Goal: Task Accomplishment & Management: Manage account settings

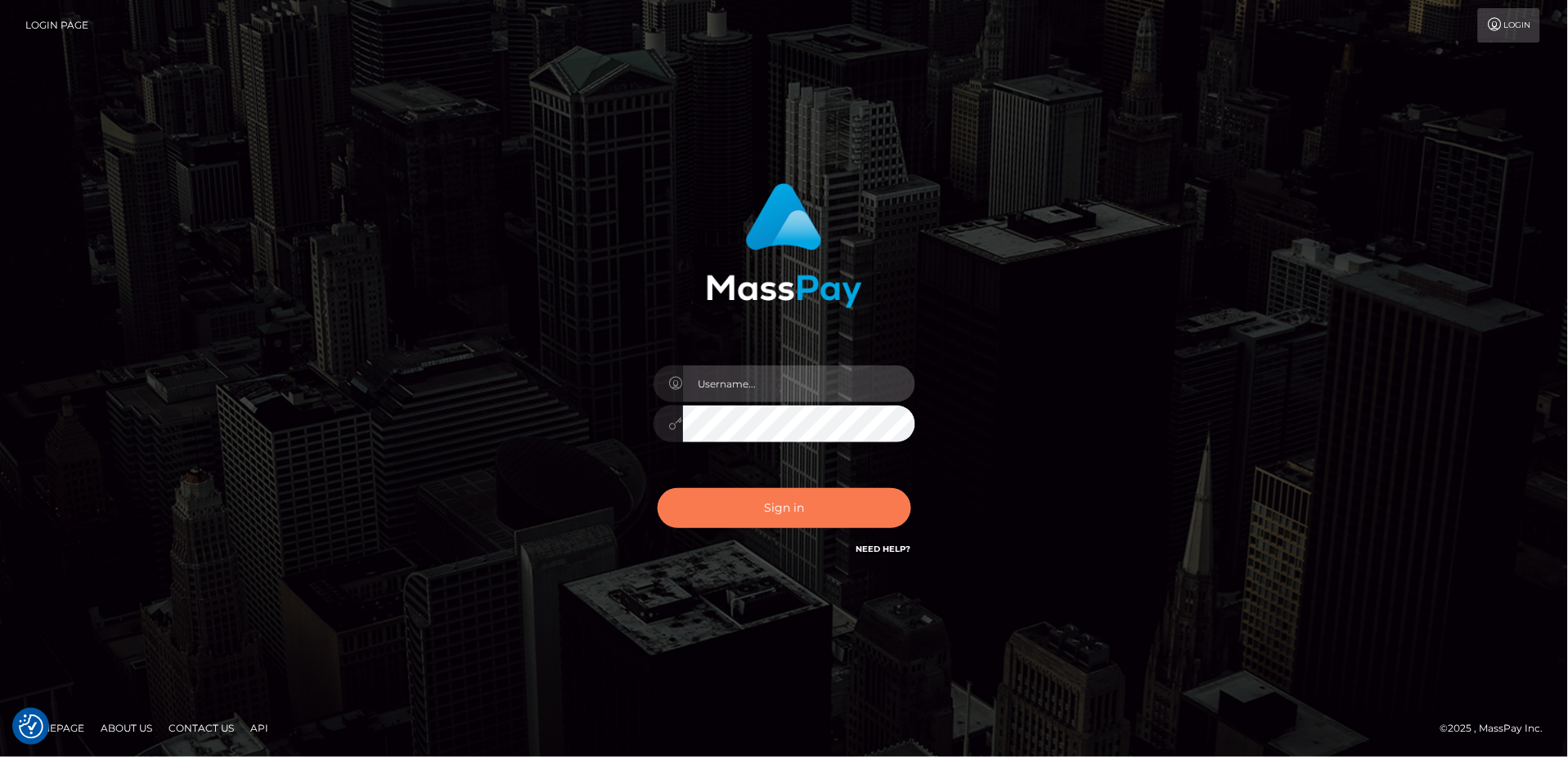
type input "Jeane.B2"
click at [804, 507] on button "Sign in" at bounding box center [784, 508] width 253 height 40
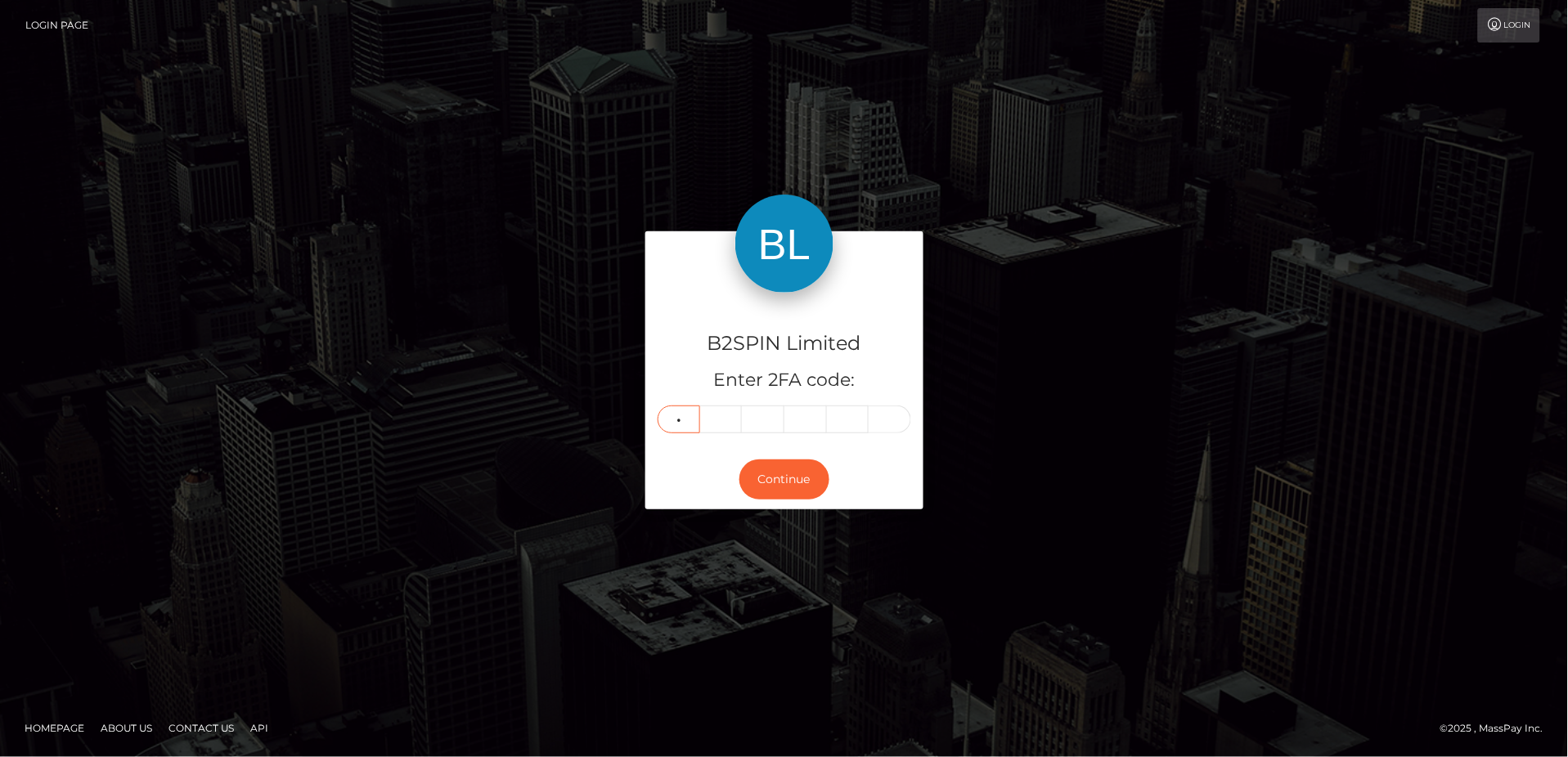
type input "6"
type input "8"
type input "9"
type input "4"
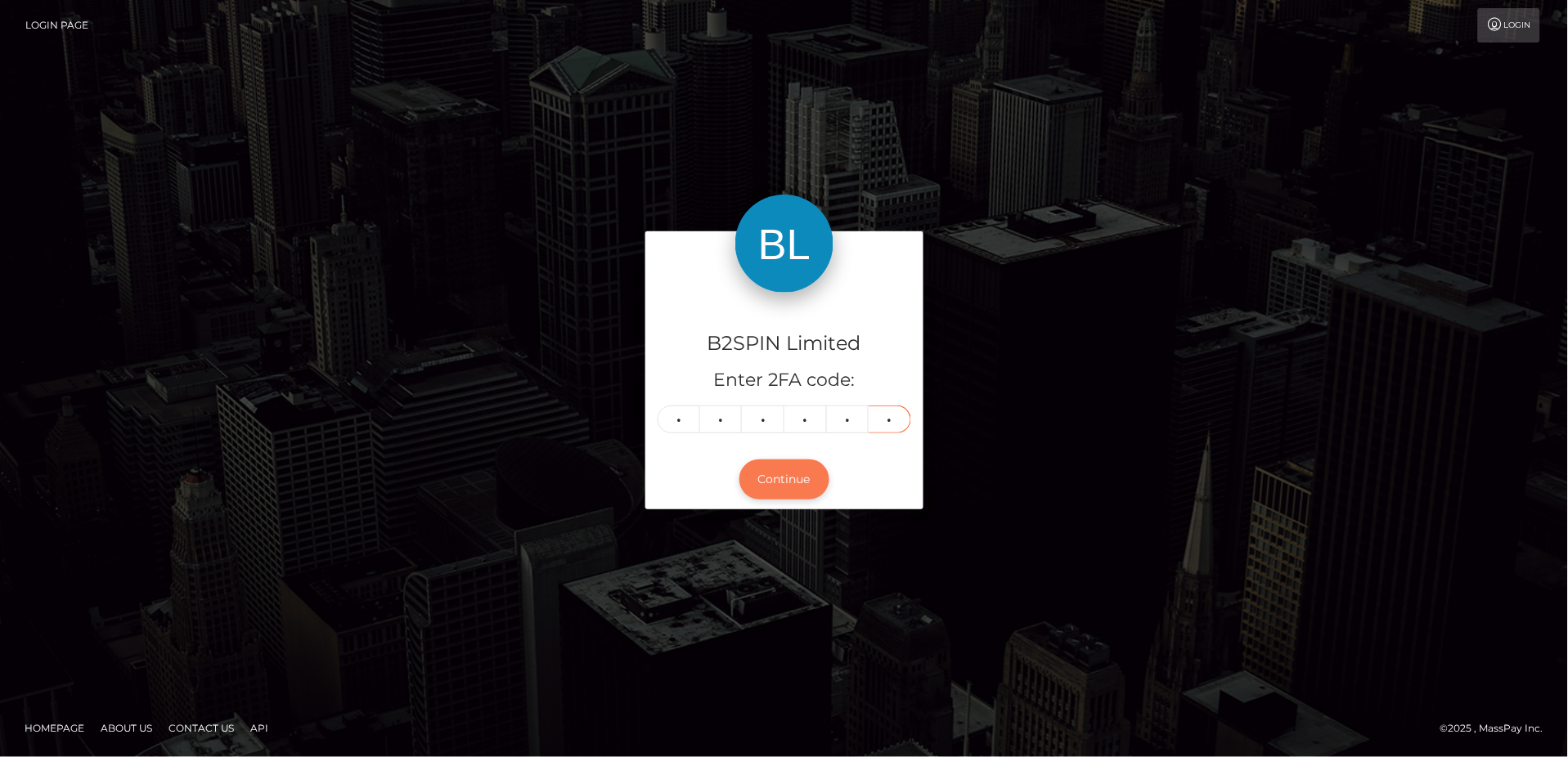
type input "3"
click at [771, 466] on button "Continue" at bounding box center [784, 479] width 90 height 40
click at [777, 489] on button "Continue" at bounding box center [784, 479] width 90 height 40
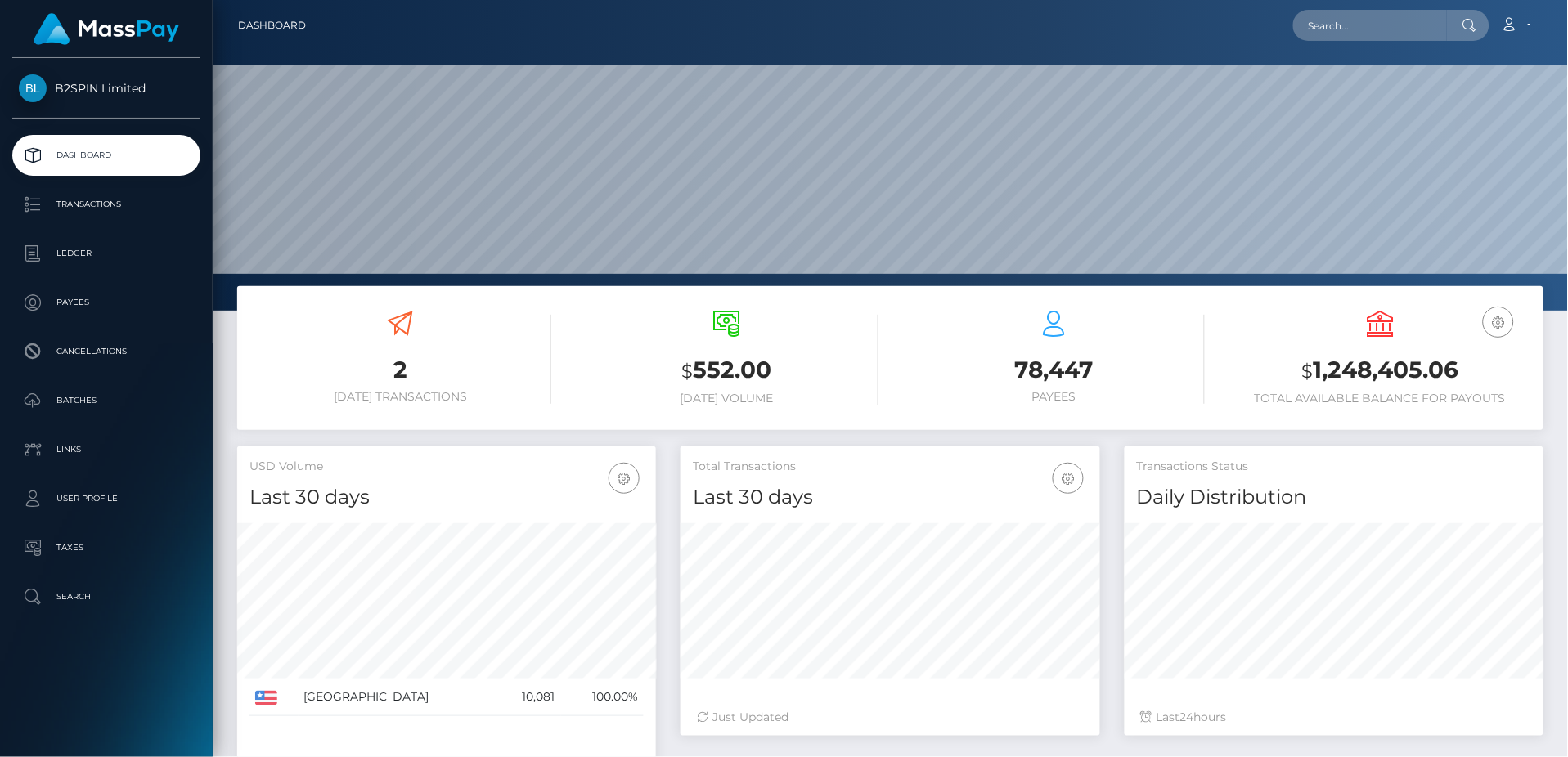
scroll to position [290, 419]
click at [131, 204] on p "Transactions" at bounding box center [106, 204] width 175 height 24
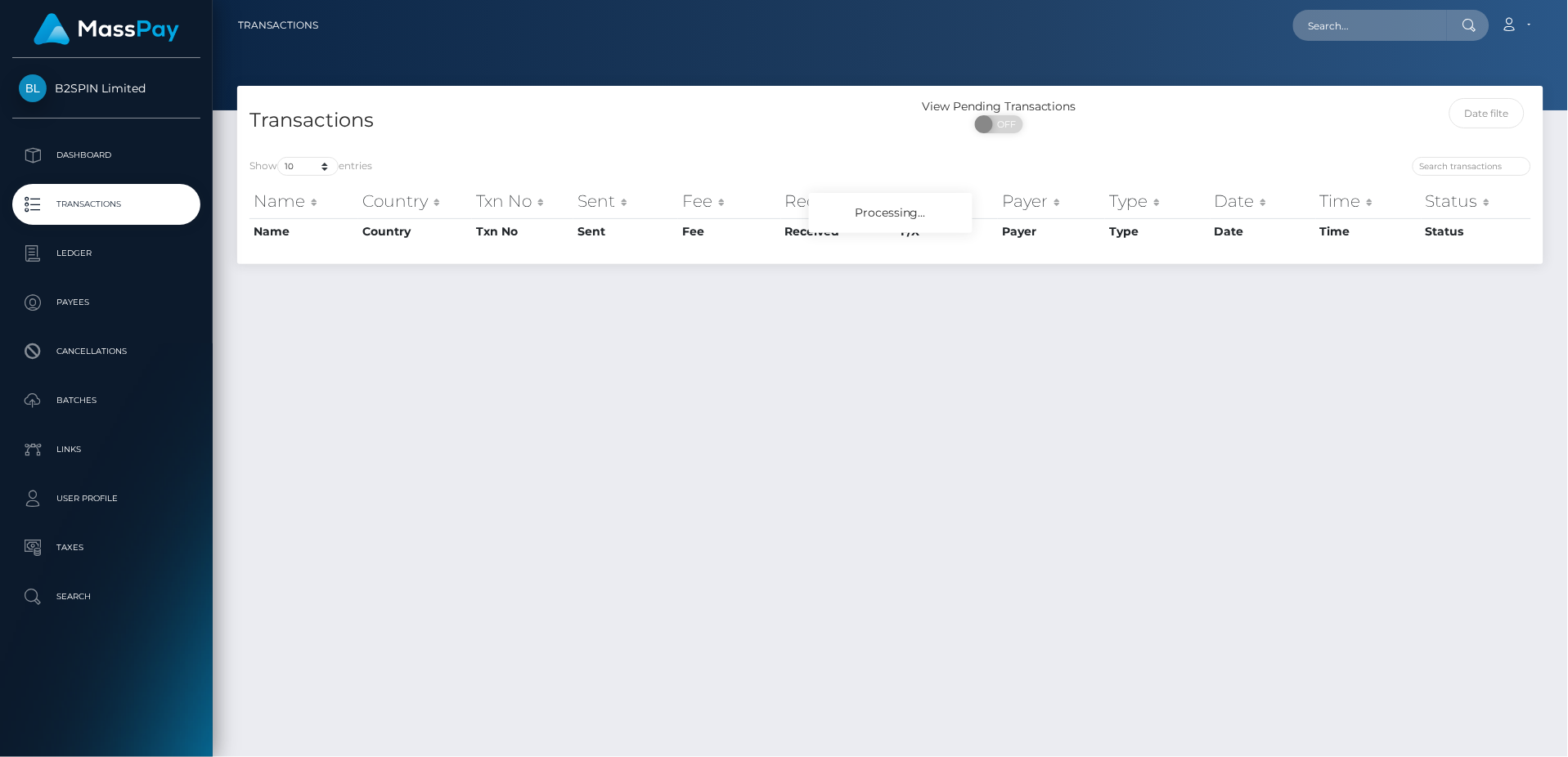
click at [304, 168] on div "Show 10 25 50 100 250 500 1,000 3,500 entries Name Country Txn No Sent Fee Rece…" at bounding box center [890, 204] width 1306 height 119
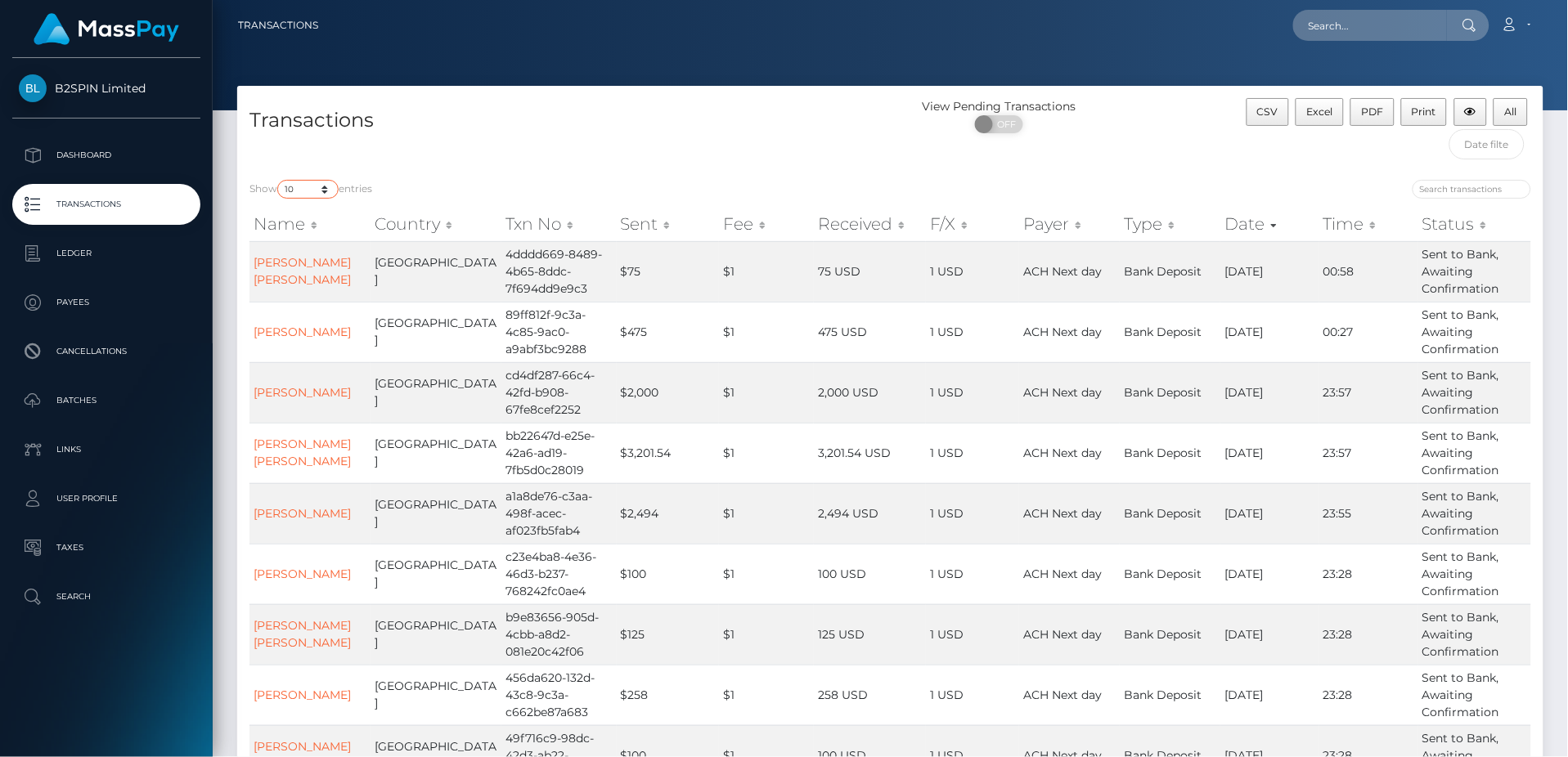
click at [306, 184] on select "10 25 50 100 250 500 1,000 3,500" at bounding box center [307, 190] width 61 height 19
select select "3500"
click at [279, 181] on select "10 25 50 100 250 500 1,000 3,500" at bounding box center [307, 190] width 61 height 19
click at [1479, 191] on input "search" at bounding box center [1471, 190] width 118 height 19
click at [1479, 138] on input "text" at bounding box center [1487, 144] width 75 height 30
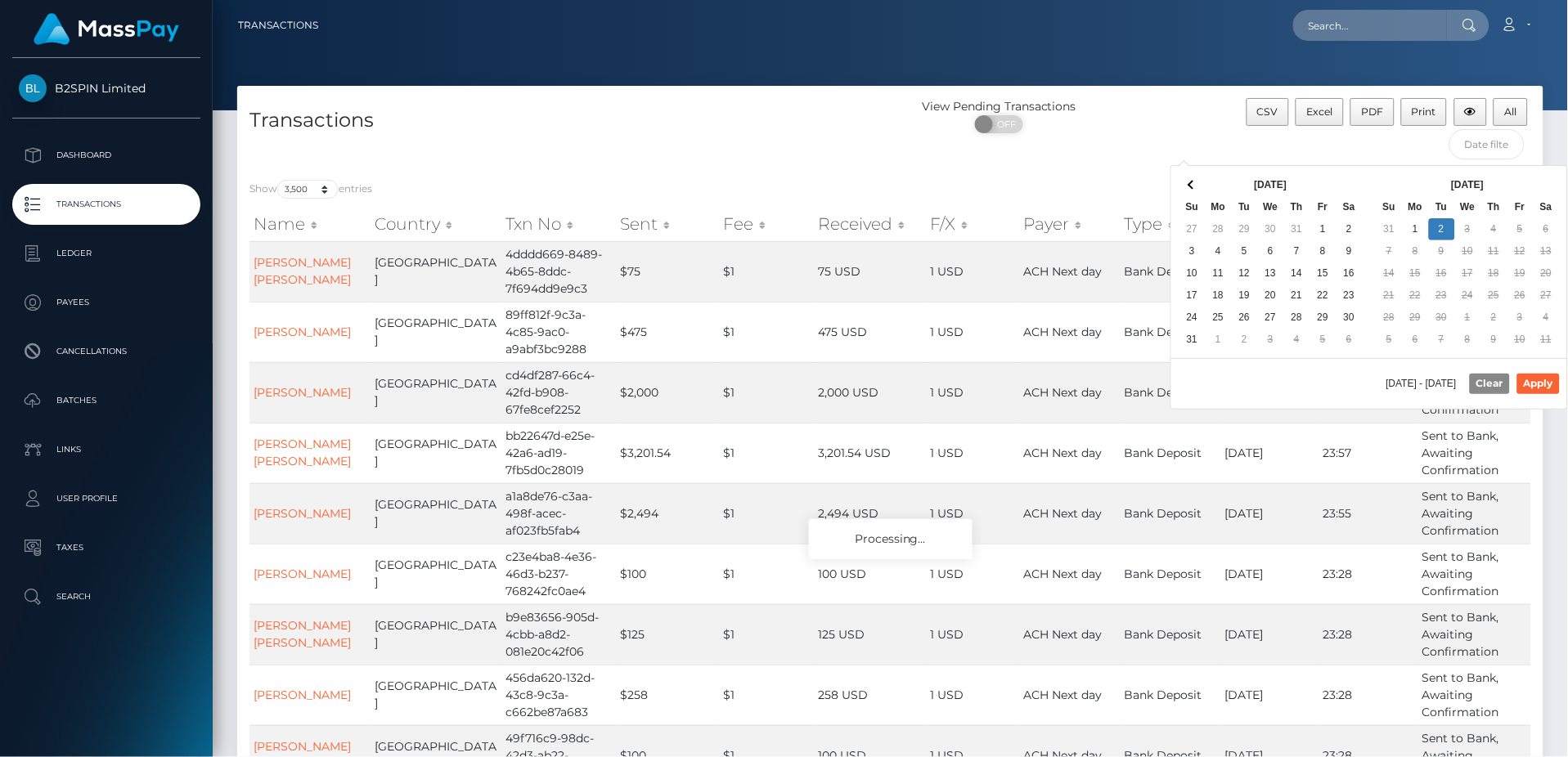
click at [1301, 375] on div "[DATE] - [DATE] Clear Apply" at bounding box center [1369, 382] width 396 height 50
click at [1547, 380] on button "Apply" at bounding box center [1538, 383] width 43 height 20
type input "[DATE] - [DATE]"
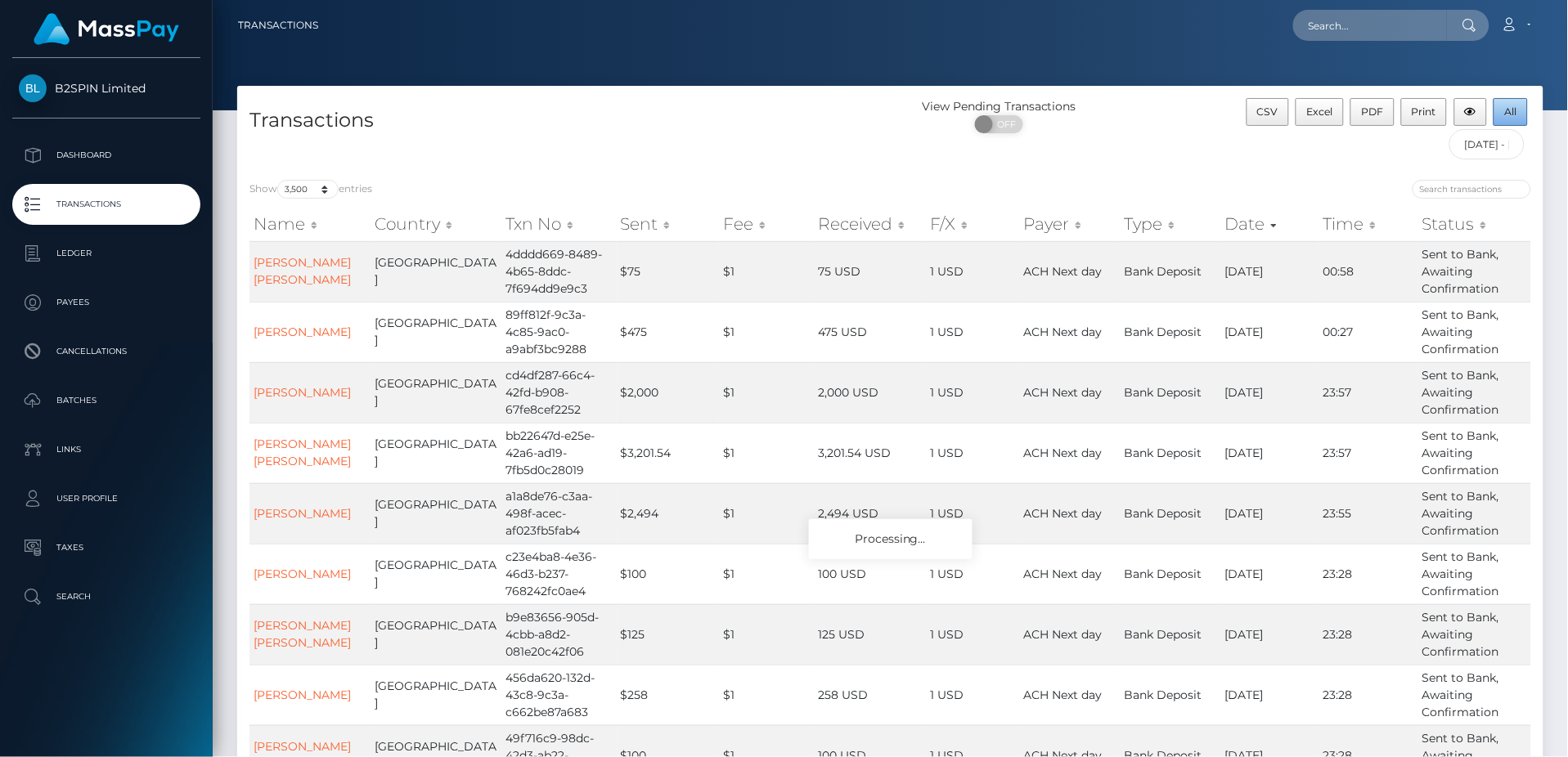
click at [1507, 108] on span "All" at bounding box center [1511, 111] width 12 height 12
